Goal: Navigation & Orientation: Find specific page/section

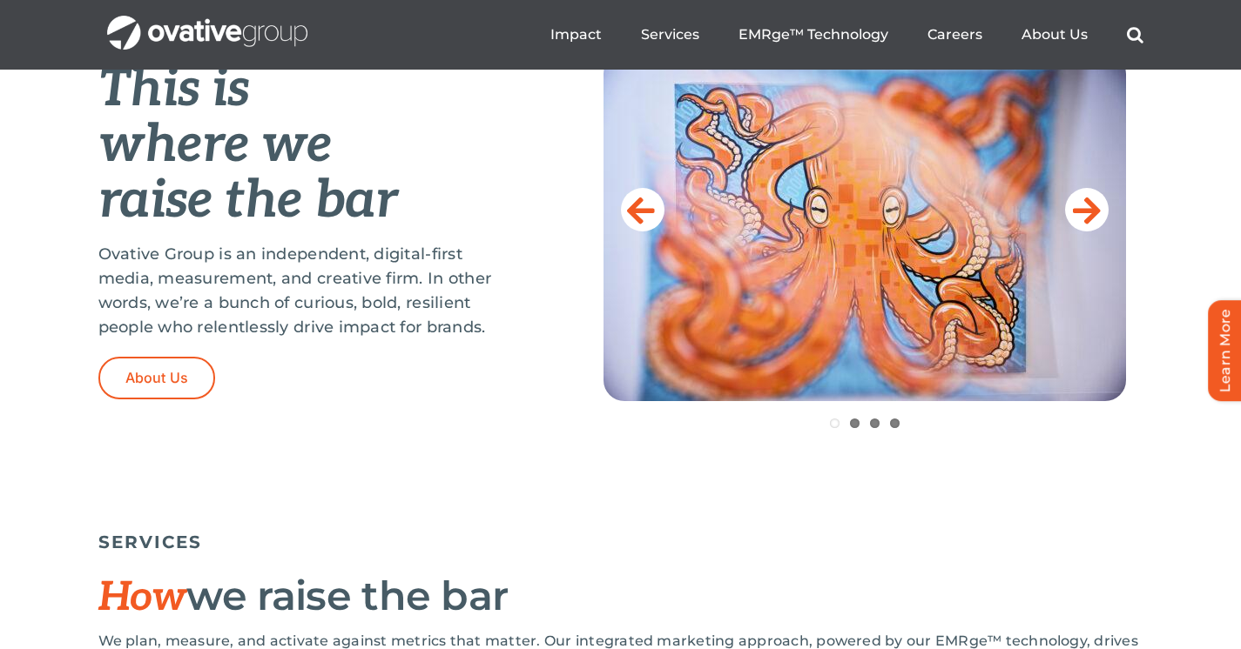
scroll to position [737, 0]
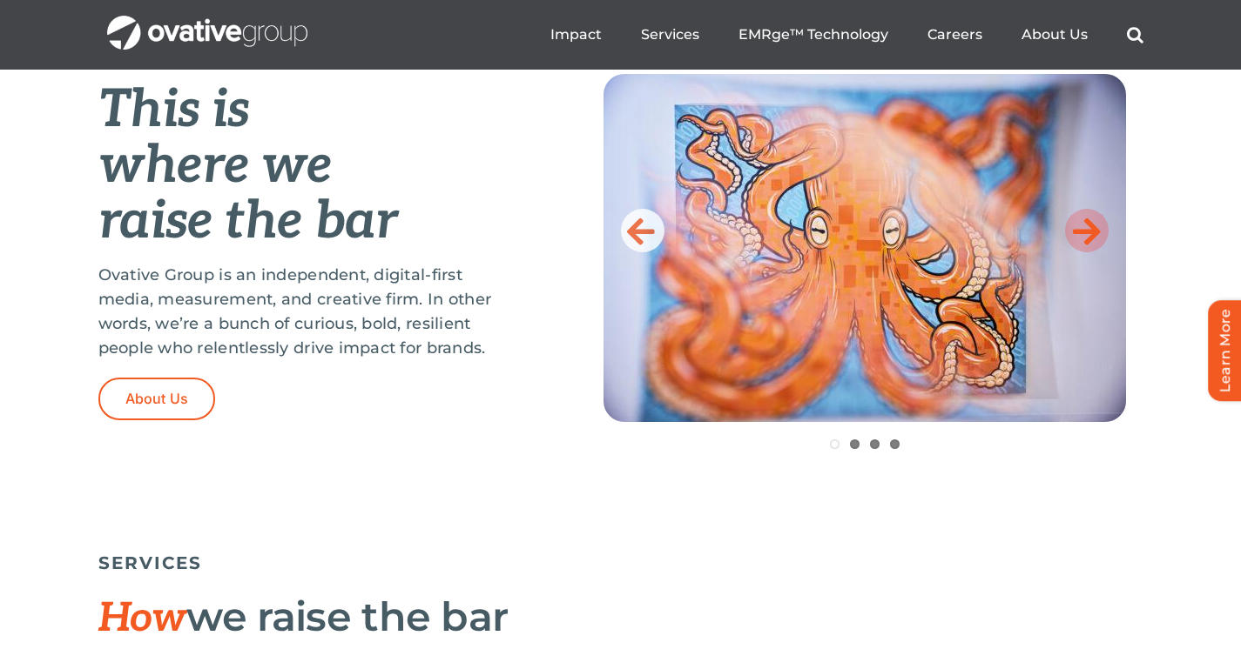
click at [1087, 234] on icon at bounding box center [1087, 230] width 28 height 35
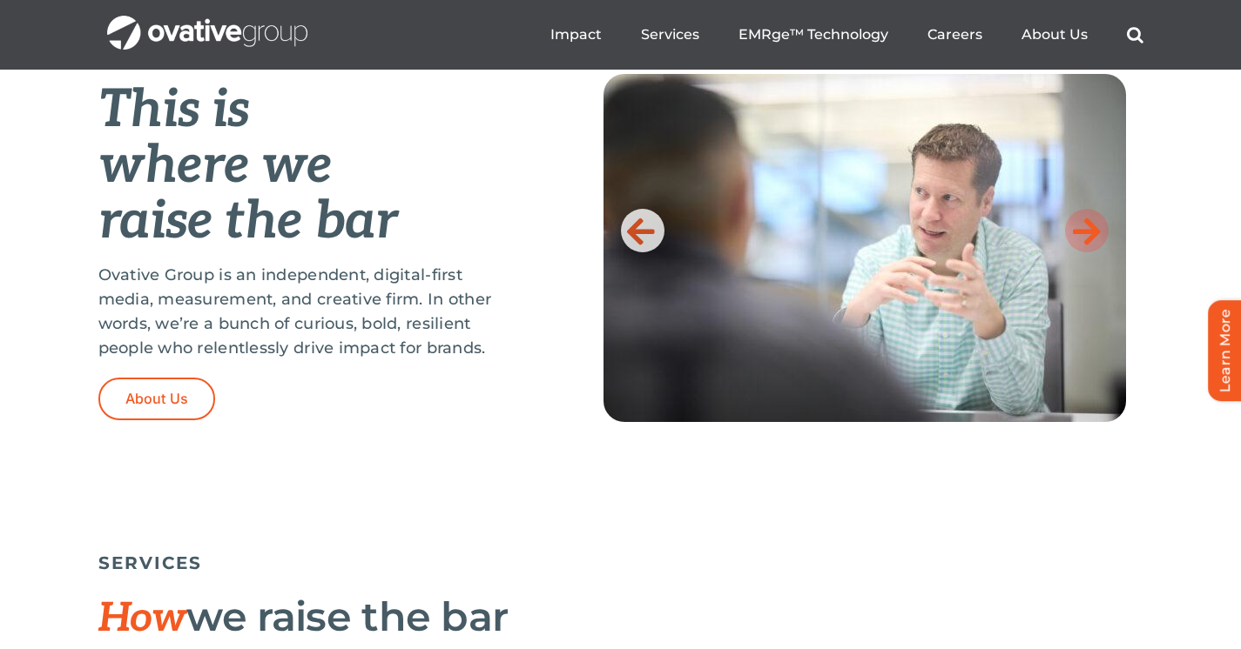
click at [1087, 234] on icon at bounding box center [1087, 230] width 28 height 35
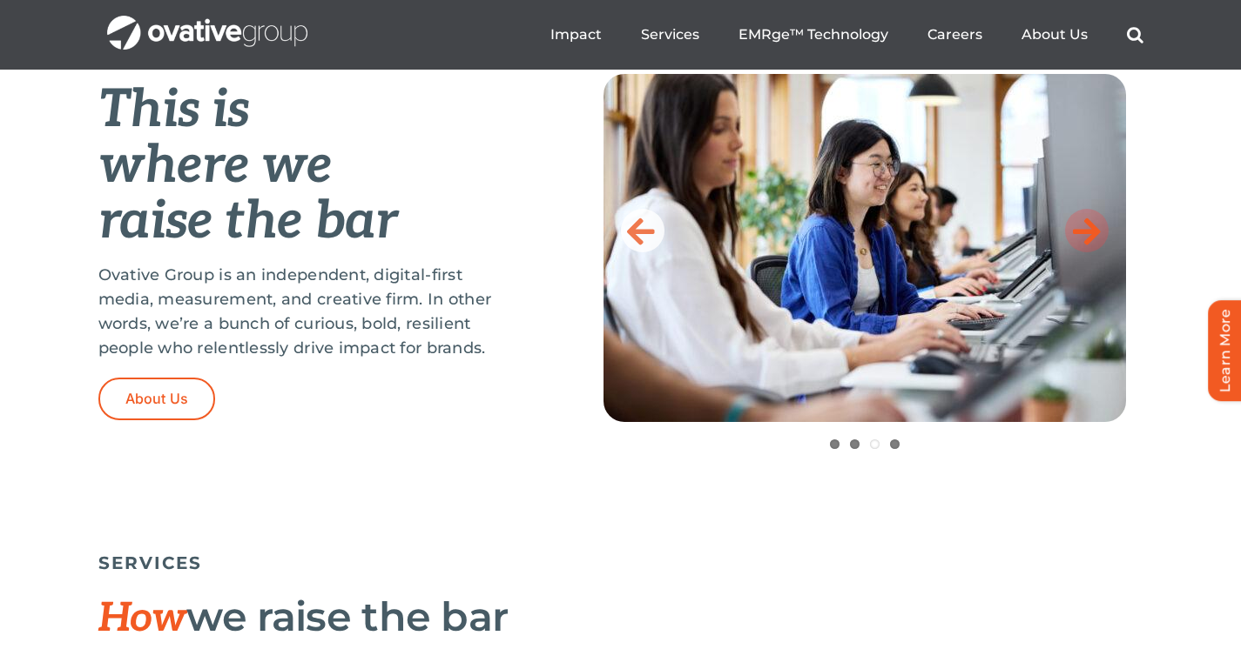
click at [1087, 234] on icon at bounding box center [1087, 230] width 28 height 35
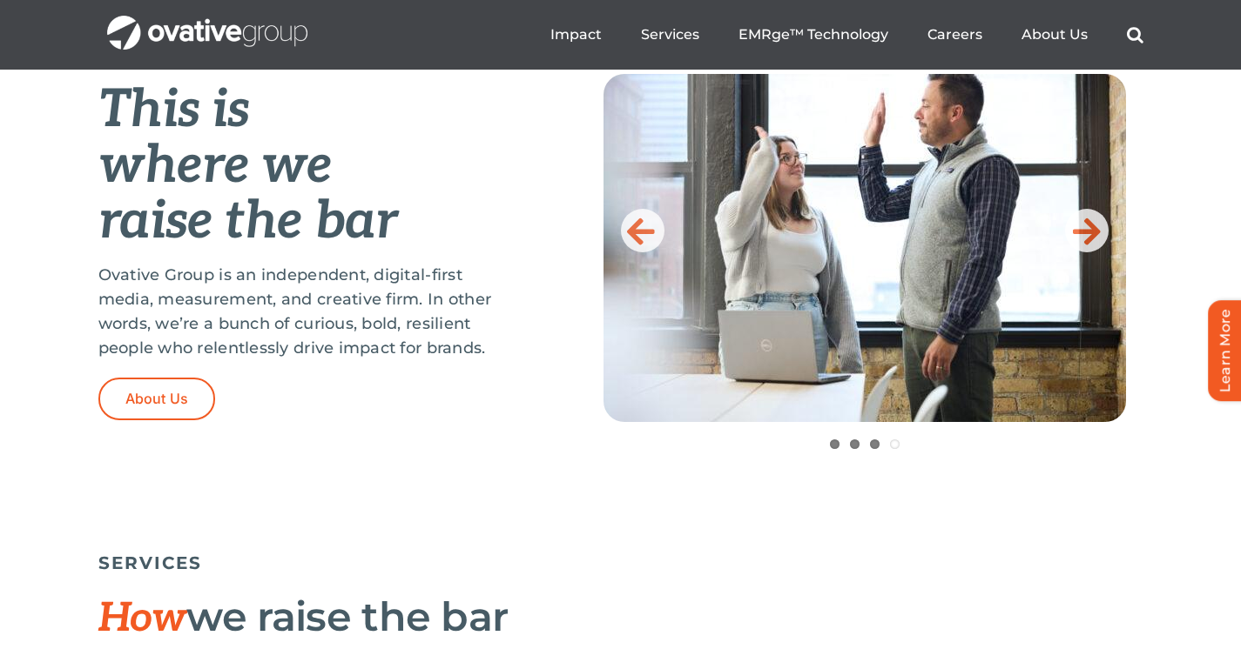
click at [616, 217] on img at bounding box center [864, 248] width 522 height 348
click at [628, 221] on icon at bounding box center [641, 230] width 28 height 35
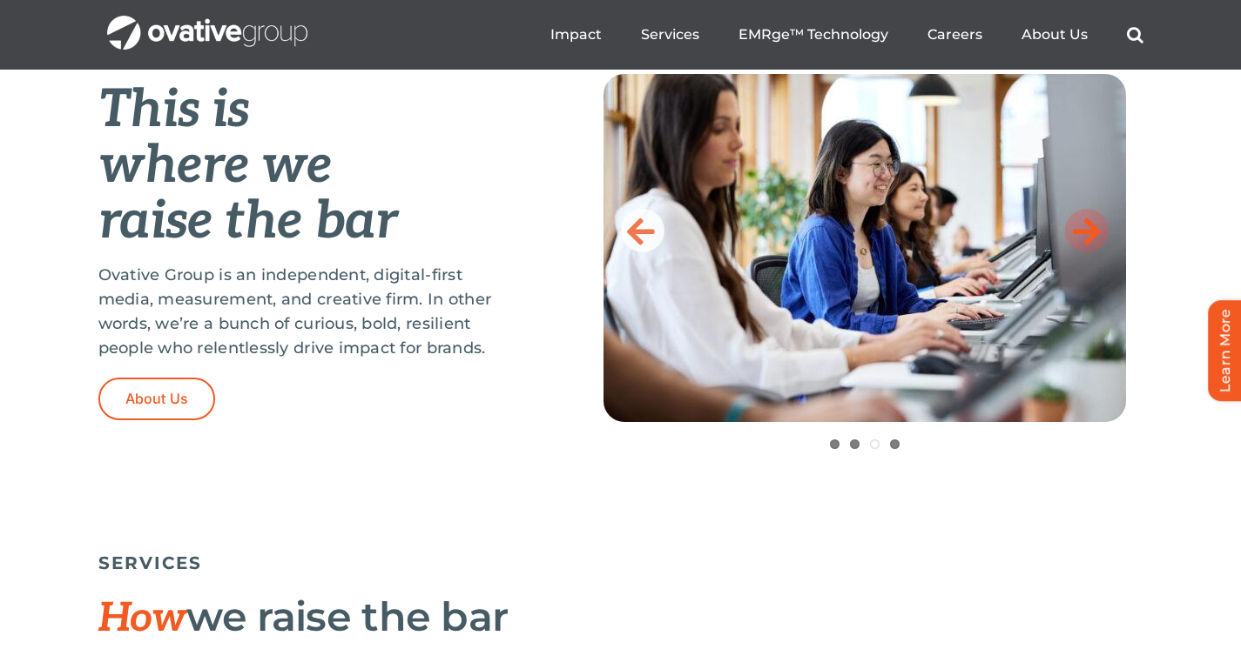
click at [1101, 237] on link at bounding box center [1087, 231] width 44 height 44
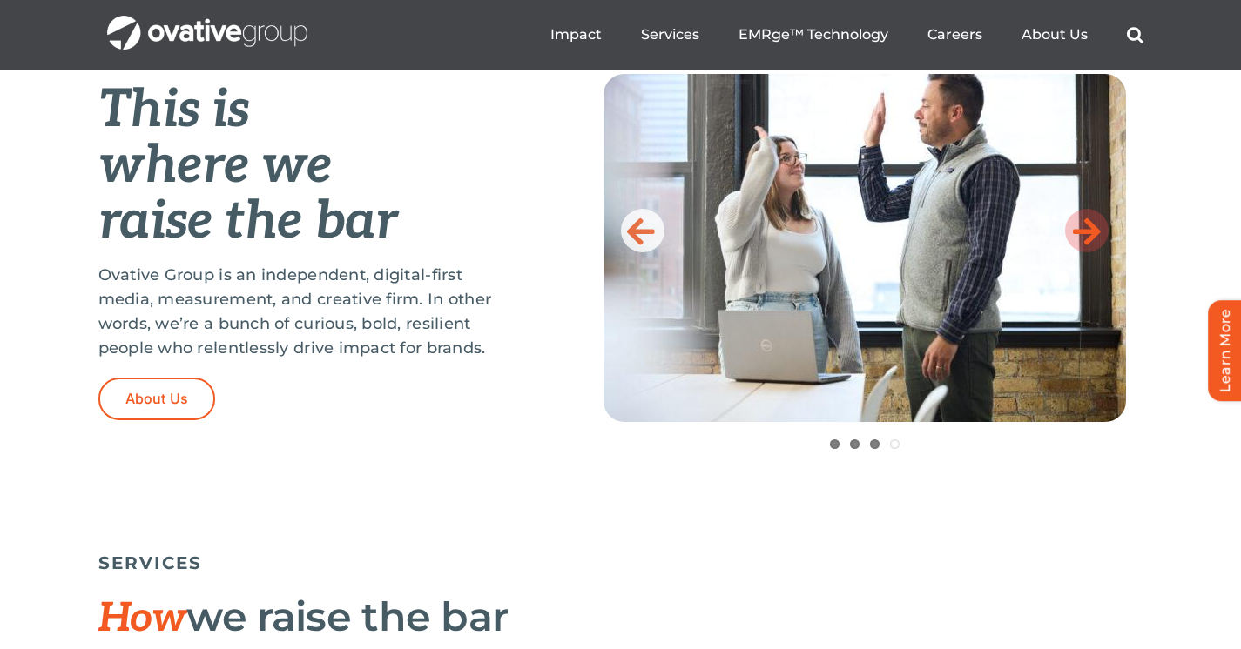
click at [1101, 237] on link at bounding box center [1087, 231] width 44 height 44
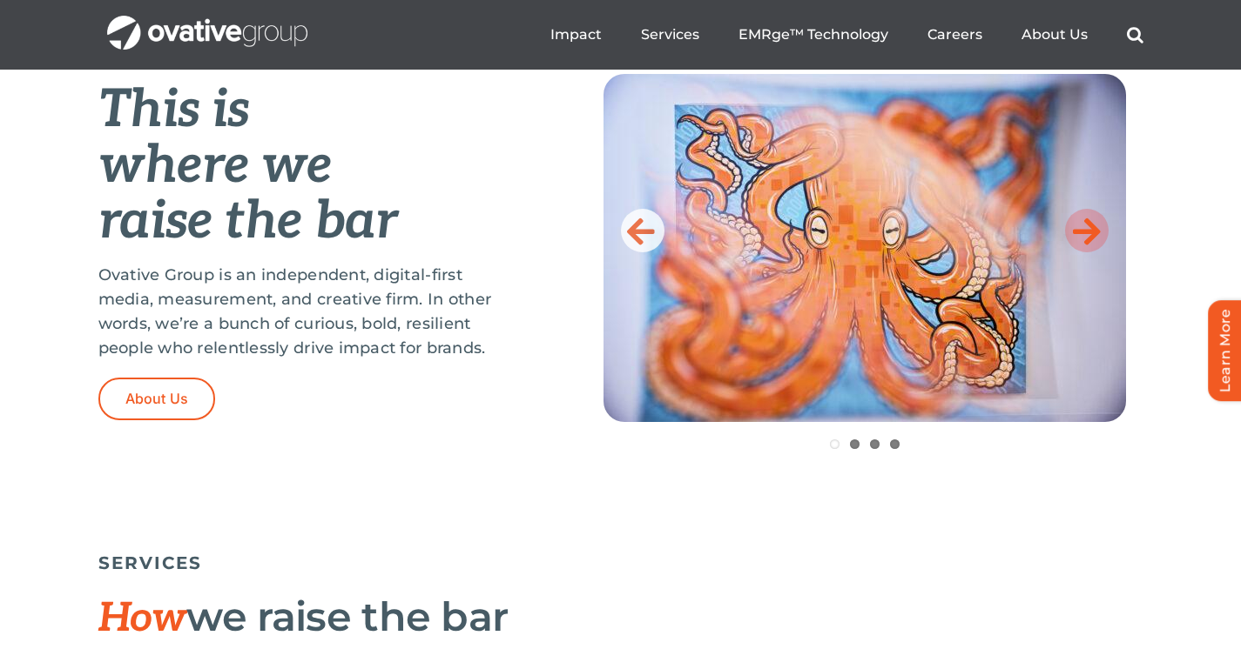
click at [1101, 237] on link at bounding box center [1087, 231] width 44 height 44
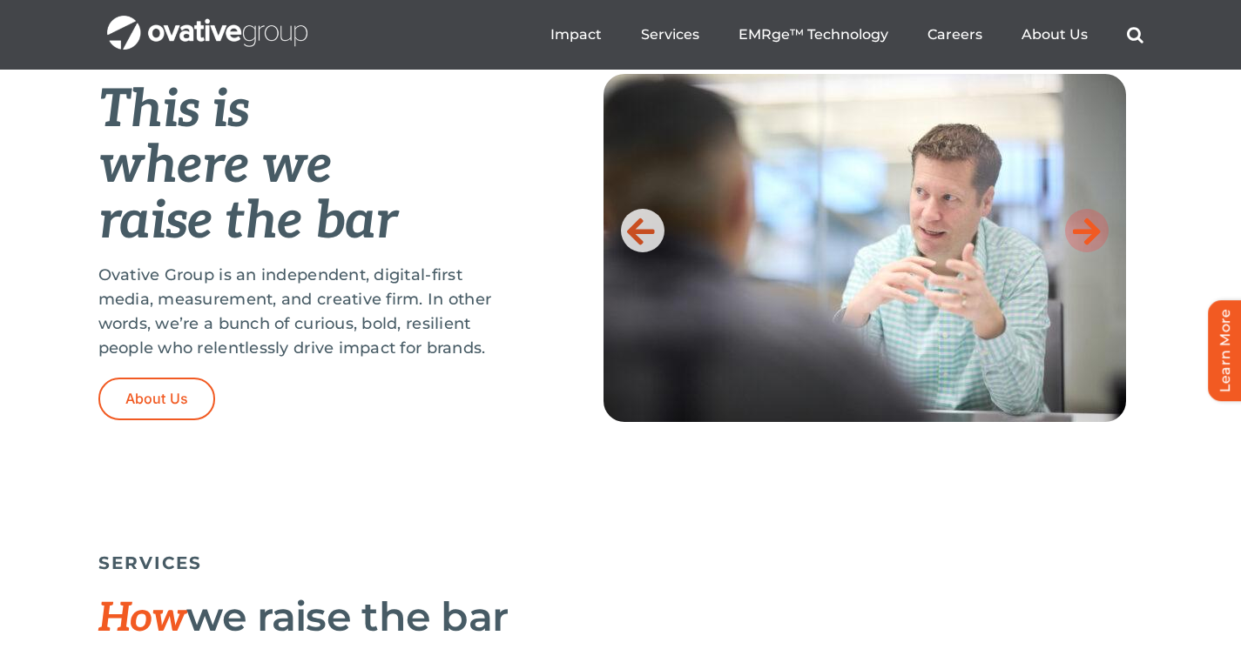
click at [1101, 237] on link at bounding box center [1087, 231] width 44 height 44
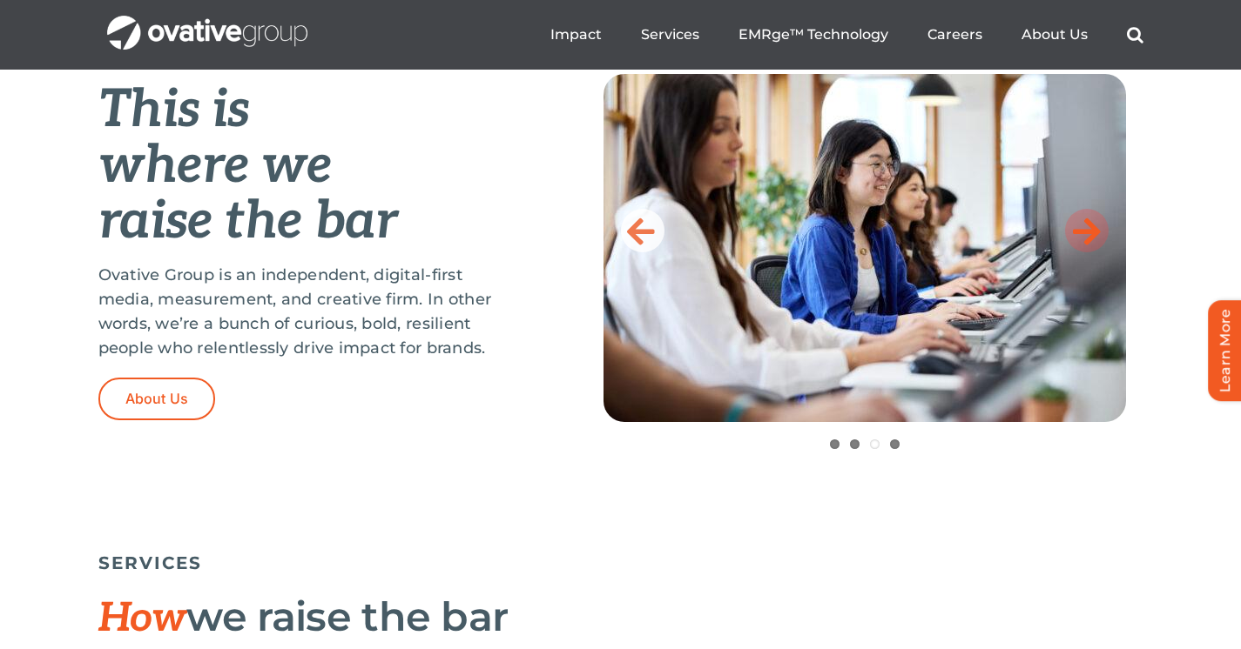
click at [1101, 237] on link at bounding box center [1087, 231] width 44 height 44
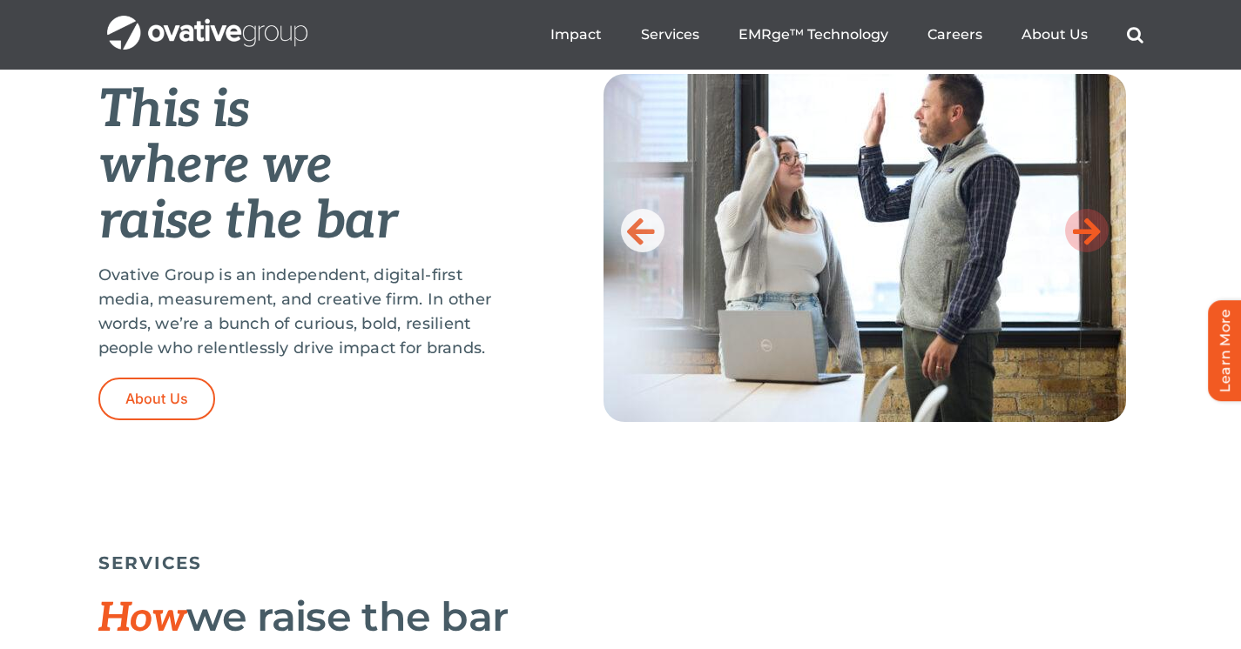
click at [1101, 237] on link at bounding box center [1087, 231] width 44 height 44
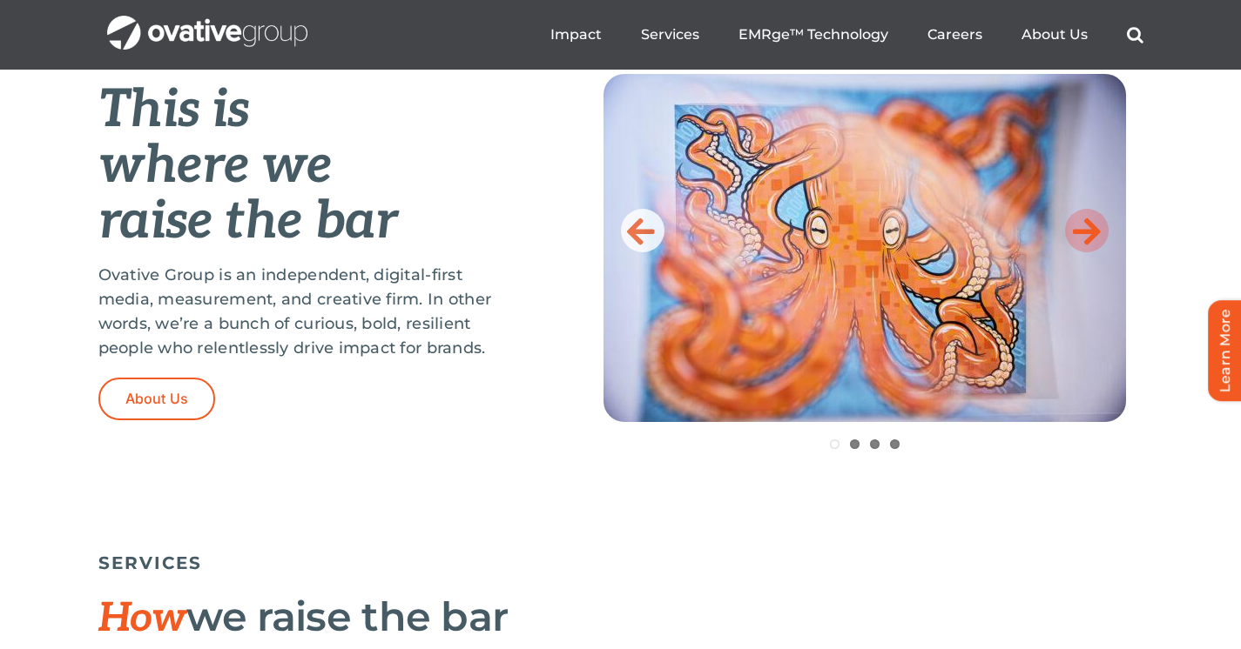
click at [1101, 237] on link at bounding box center [1087, 231] width 44 height 44
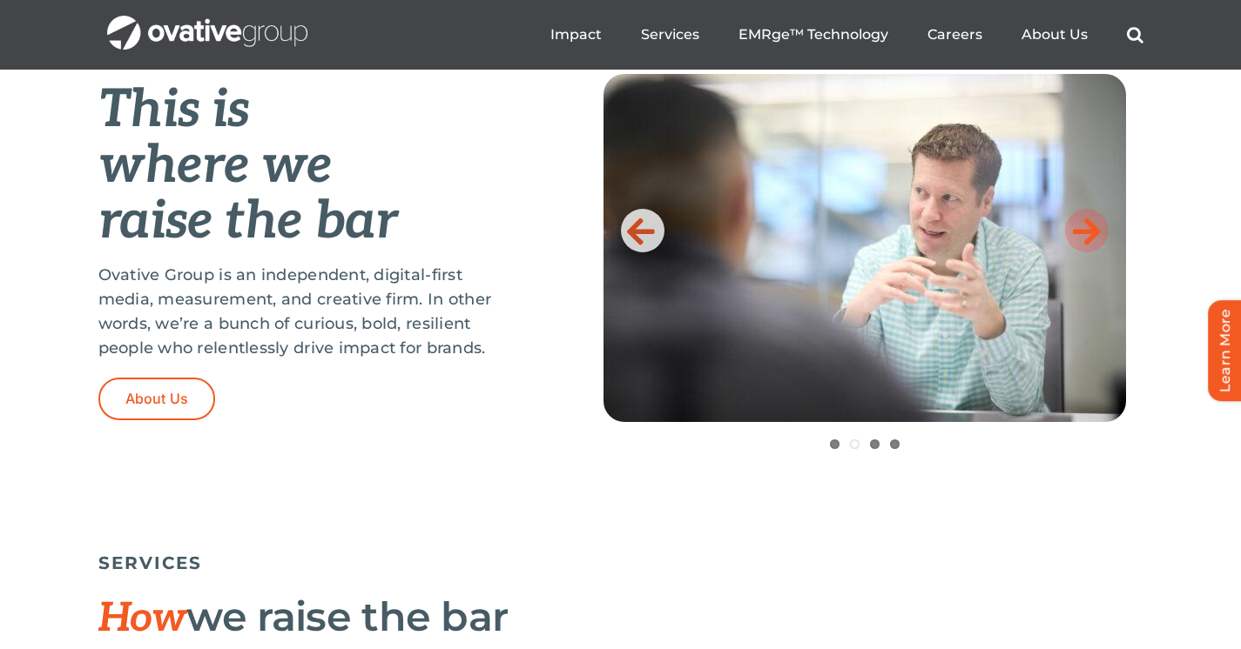
click at [1101, 238] on link at bounding box center [1087, 231] width 44 height 44
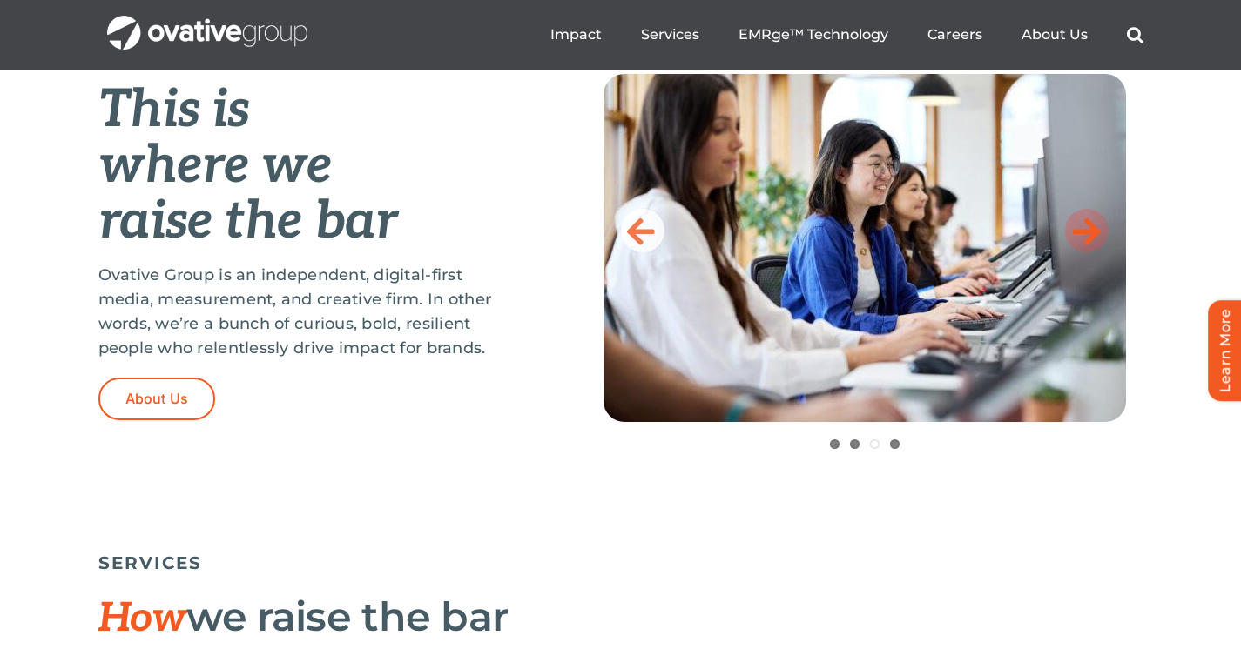
click at [1101, 238] on link at bounding box center [1087, 231] width 44 height 44
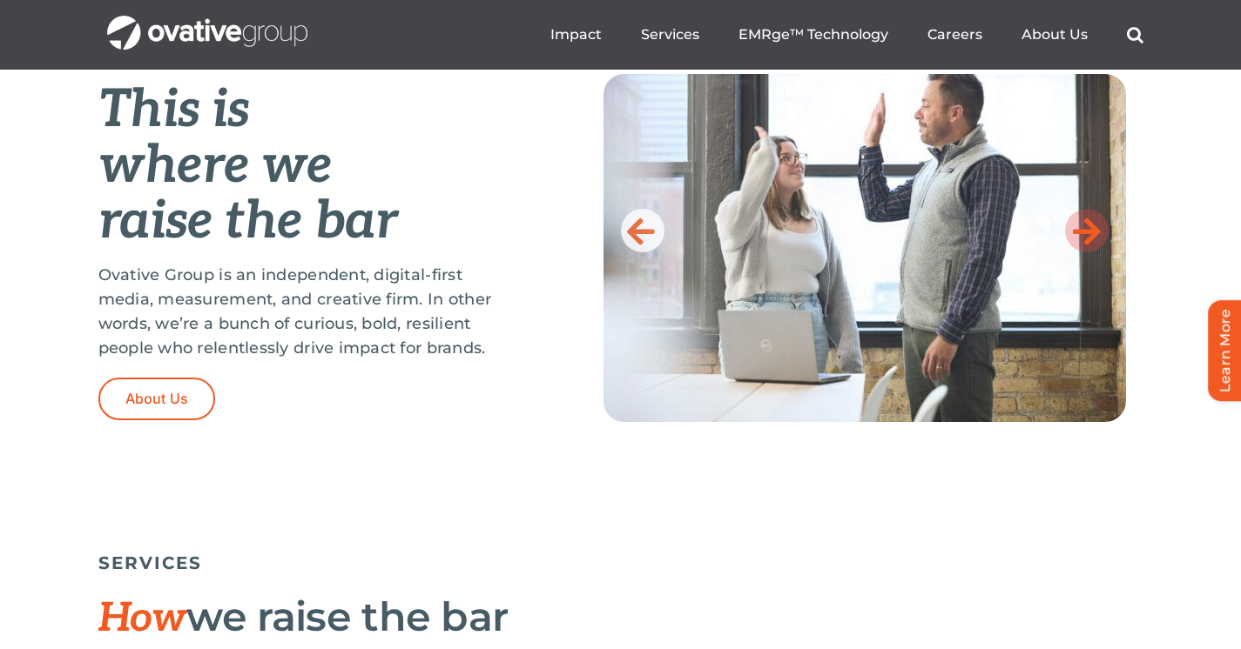
click at [1101, 238] on link at bounding box center [1087, 231] width 44 height 44
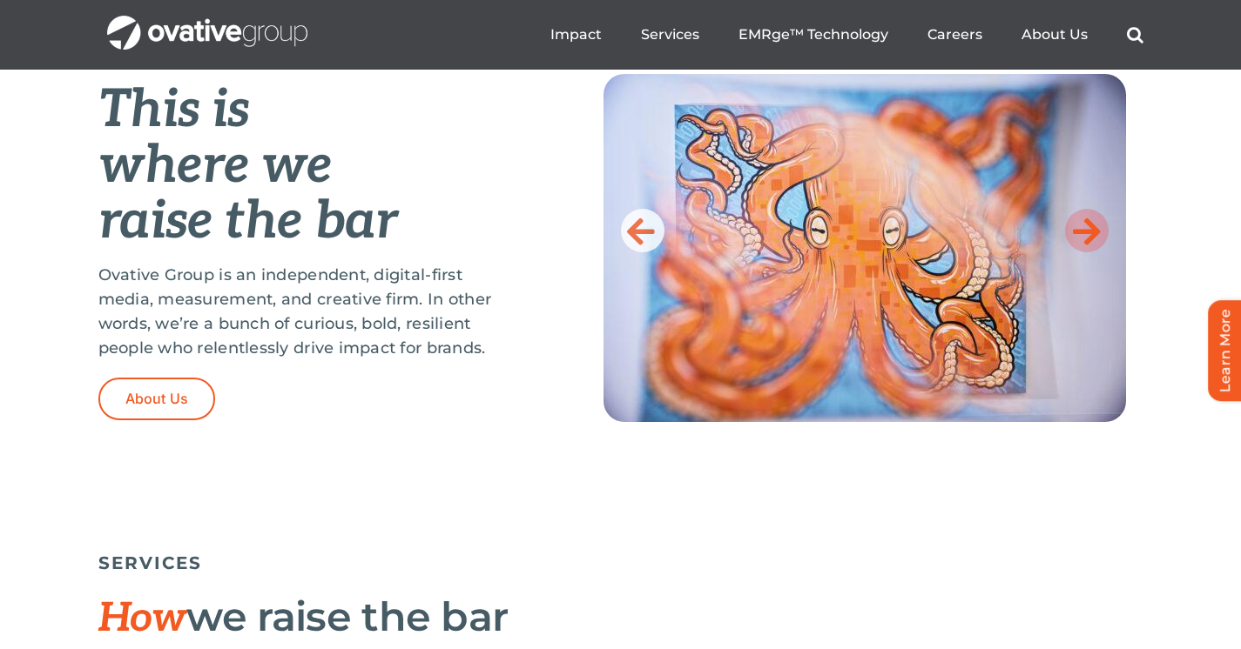
click at [1101, 238] on link at bounding box center [1087, 231] width 44 height 44
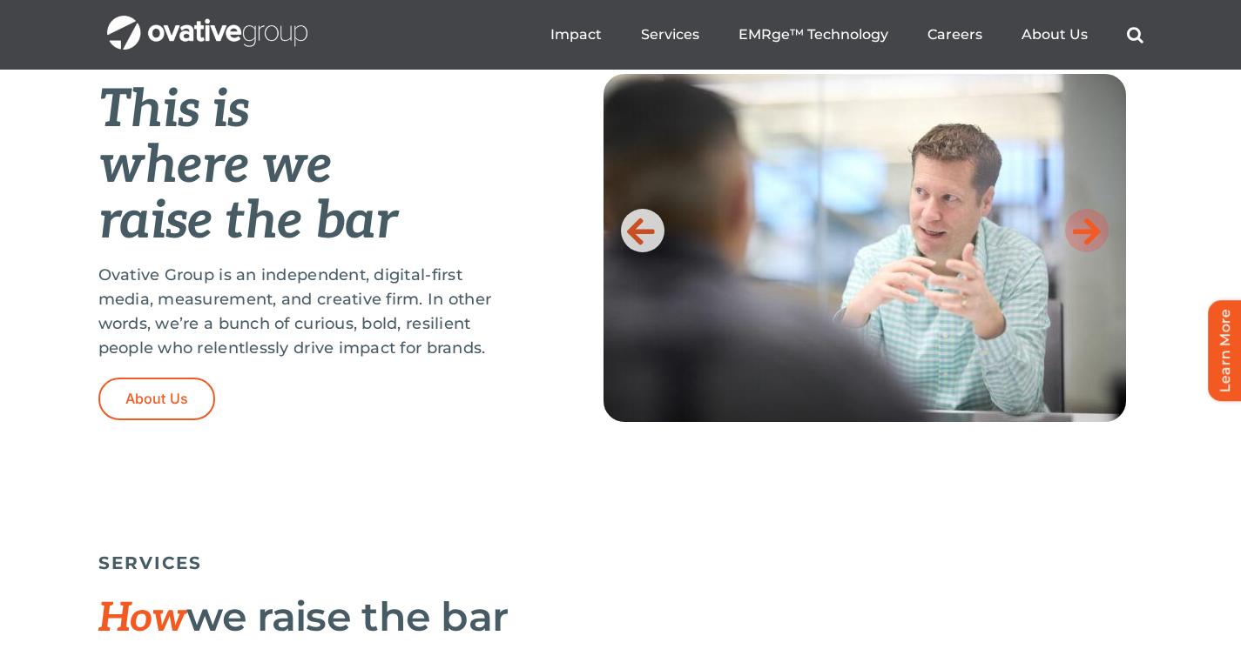
click at [1101, 238] on link at bounding box center [1087, 231] width 44 height 44
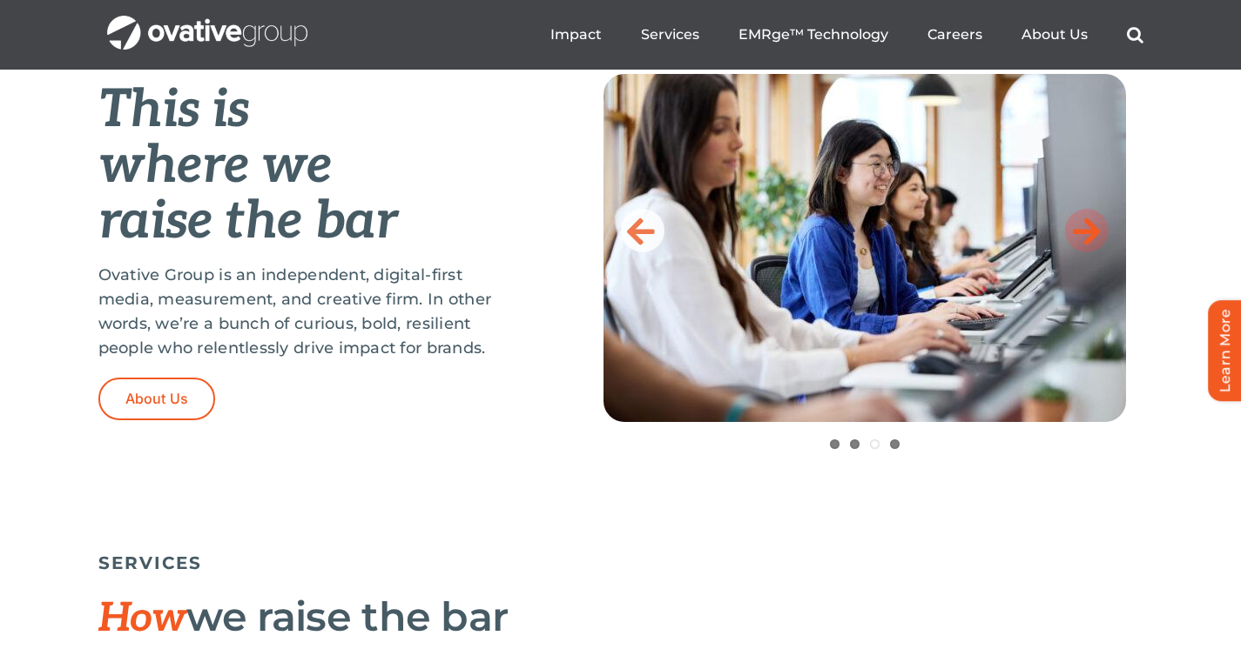
click at [1101, 238] on link at bounding box center [1087, 231] width 44 height 44
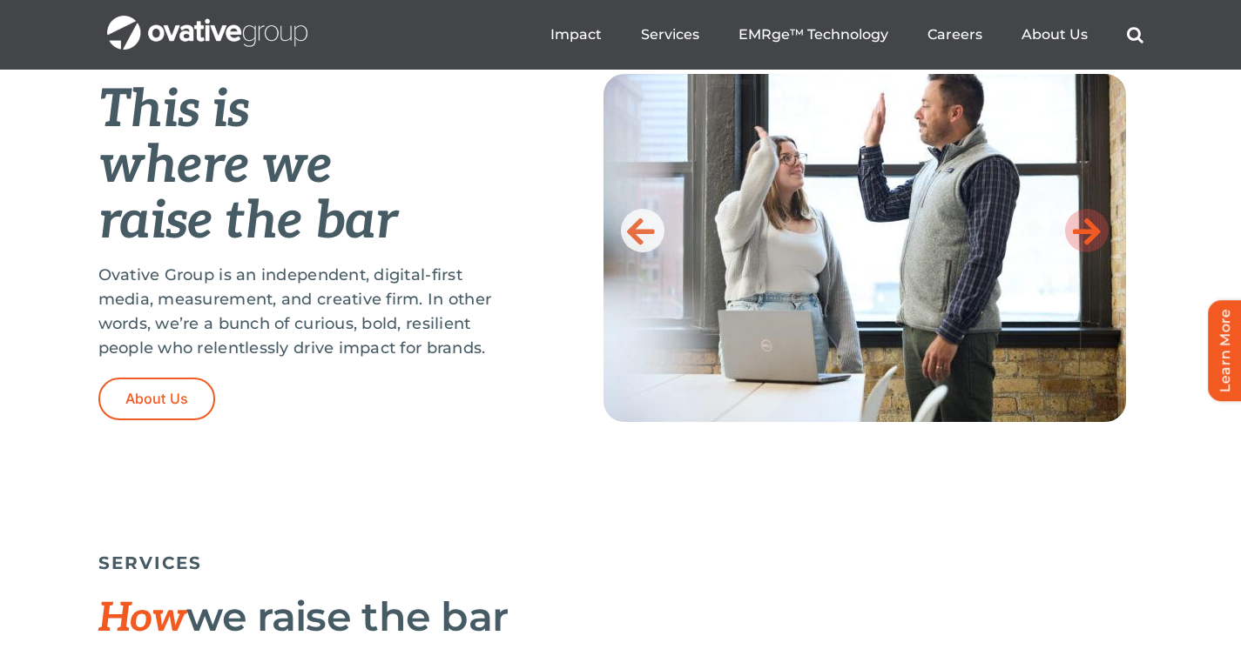
click at [1101, 238] on link at bounding box center [1087, 231] width 44 height 44
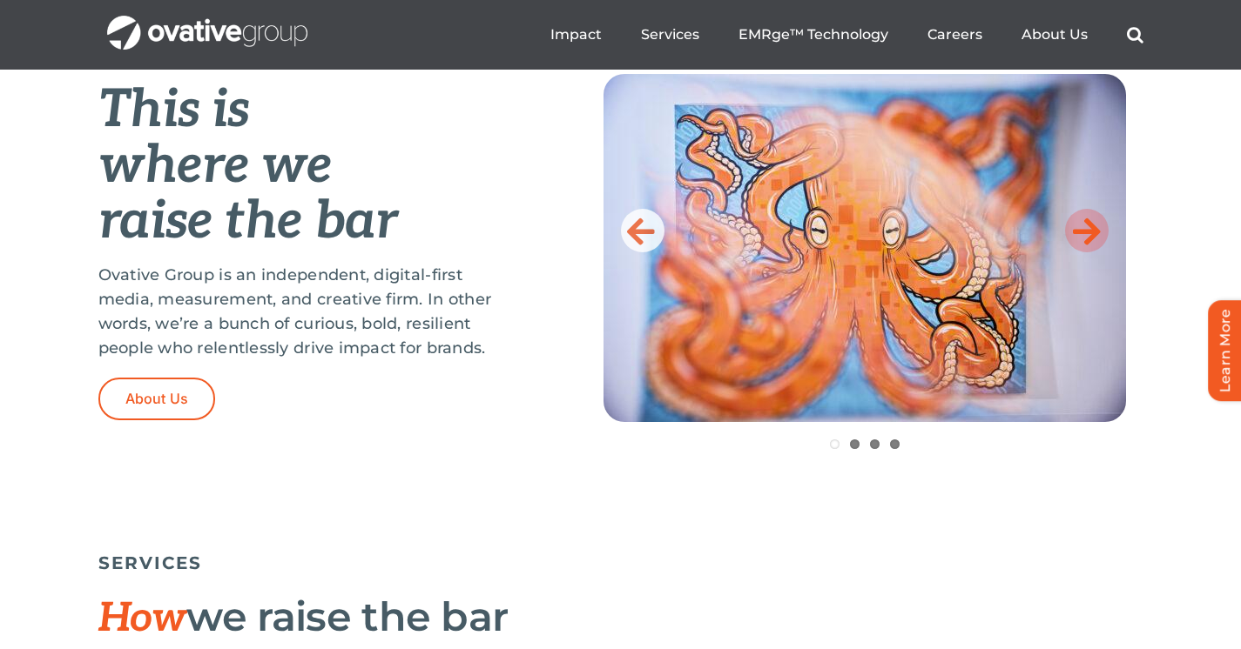
click at [1101, 237] on link at bounding box center [1087, 231] width 44 height 44
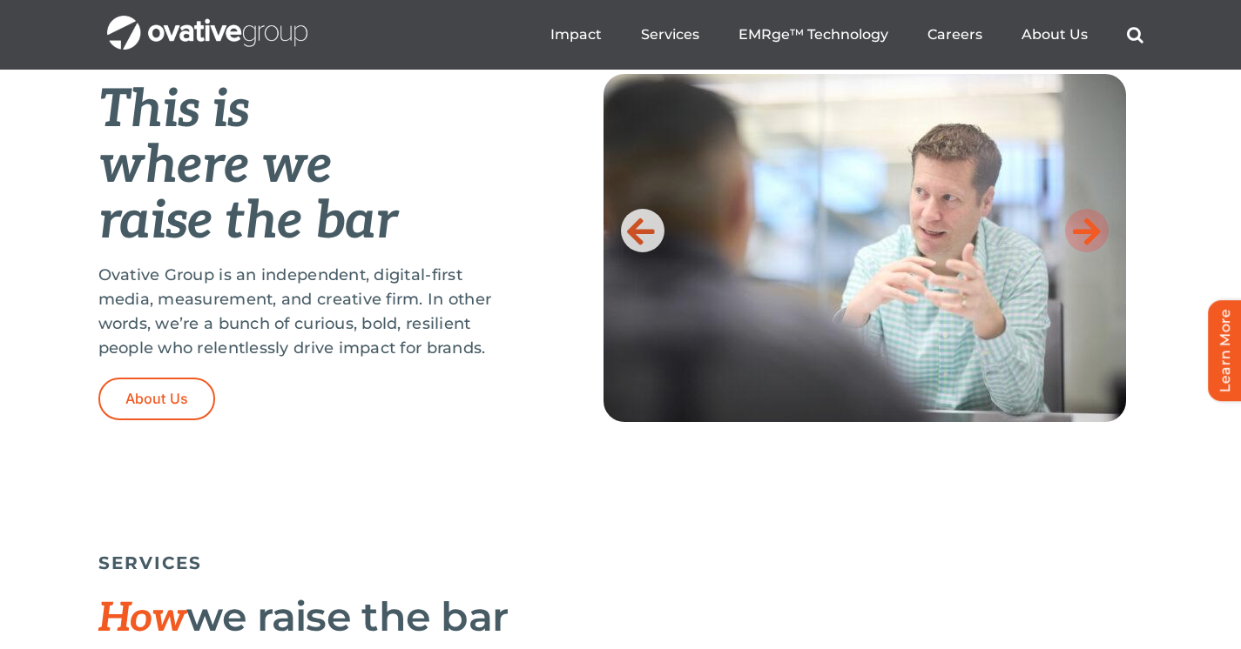
click at [1101, 237] on link at bounding box center [1087, 231] width 44 height 44
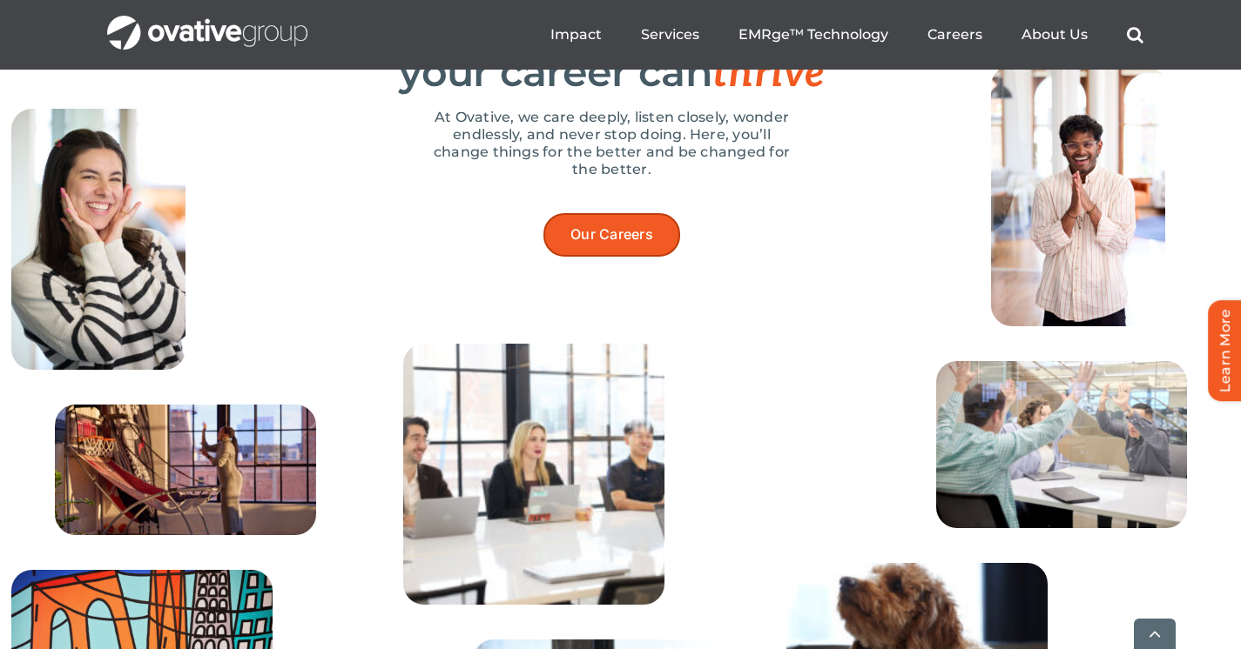
scroll to position [5549, 0]
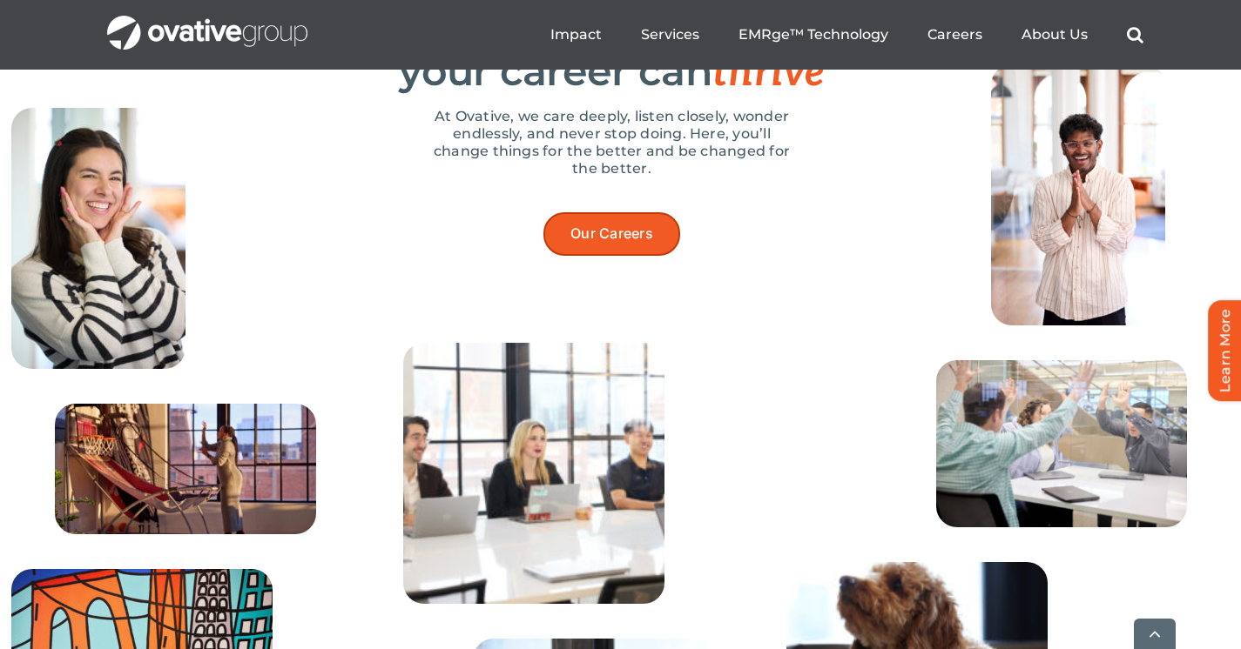
click at [641, 242] on span "Our Careers" at bounding box center [611, 233] width 83 height 17
